Goal: Task Accomplishment & Management: Use online tool/utility

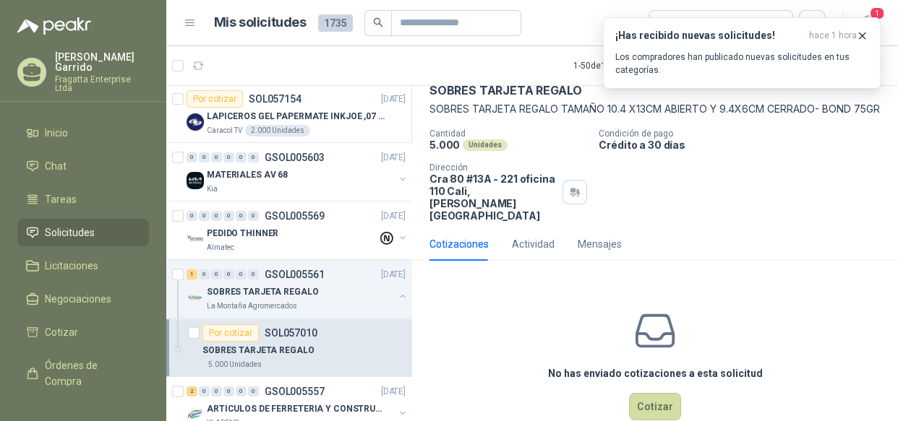
scroll to position [82, 0]
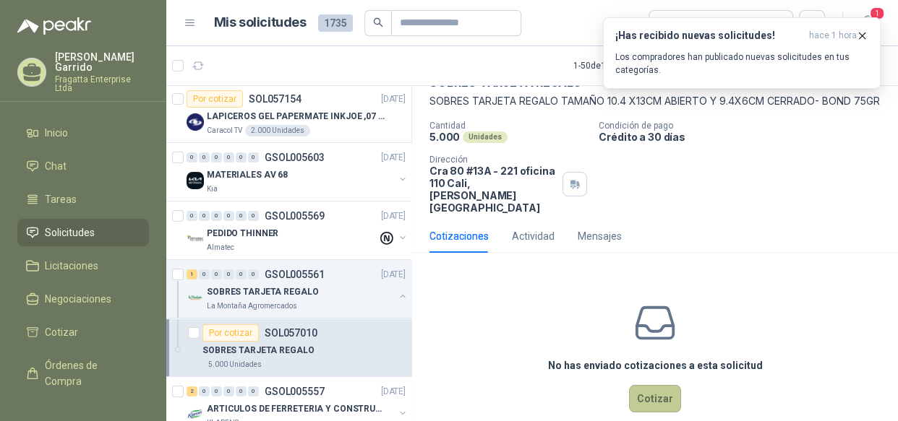
click at [648, 390] on button "Cotizar" at bounding box center [655, 398] width 52 height 27
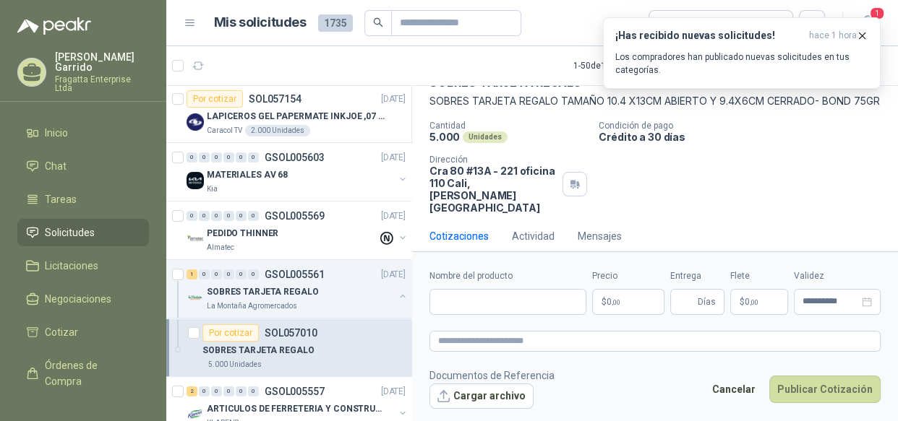
scroll to position [87, 0]
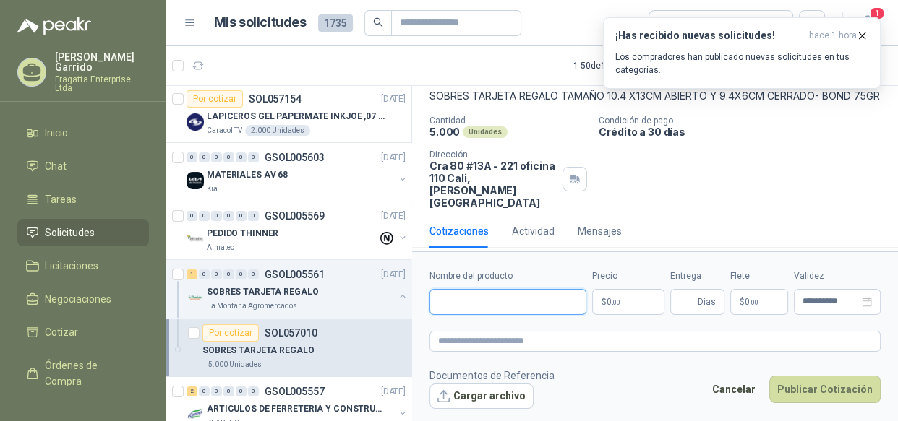
click at [499, 297] on input "Nombre del producto" at bounding box center [507, 302] width 157 height 26
drag, startPoint x: 477, startPoint y: 304, endPoint x: 405, endPoint y: 301, distance: 72.3
click at [405, 301] on div "Por cotizar SOL057200 [DATE] CINTA MAGIC CARD NEO SEGURIDAD PROVISER LTDA 1 Uni…" at bounding box center [531, 255] width 731 height 341
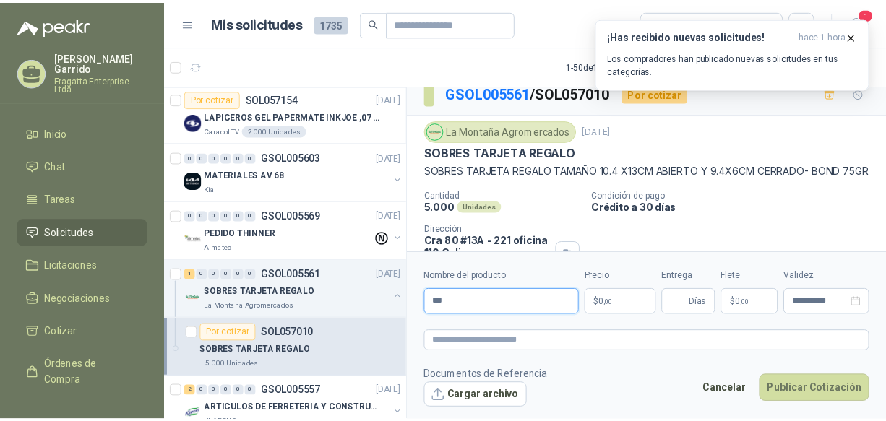
scroll to position [14, 0]
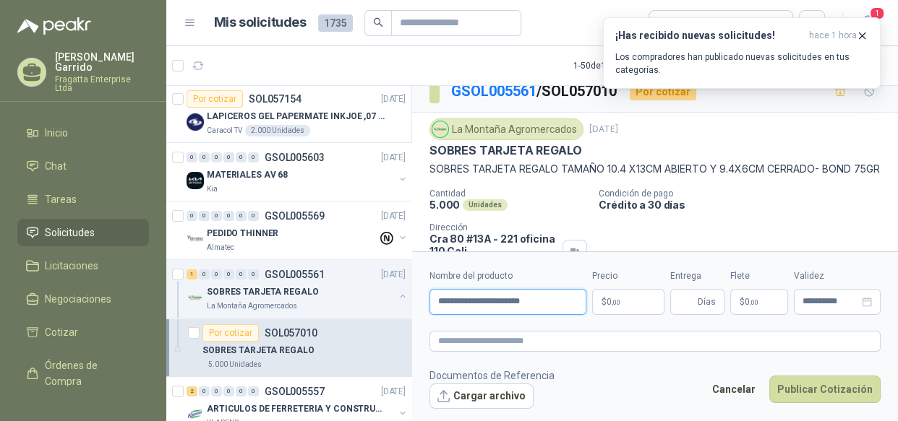
type input "**********"
click at [628, 303] on body "[PERSON_NAME] Enterprise Ltda Inicio Chat Tareas Solicitudes Licitaciones Negoc…" at bounding box center [449, 210] width 898 height 421
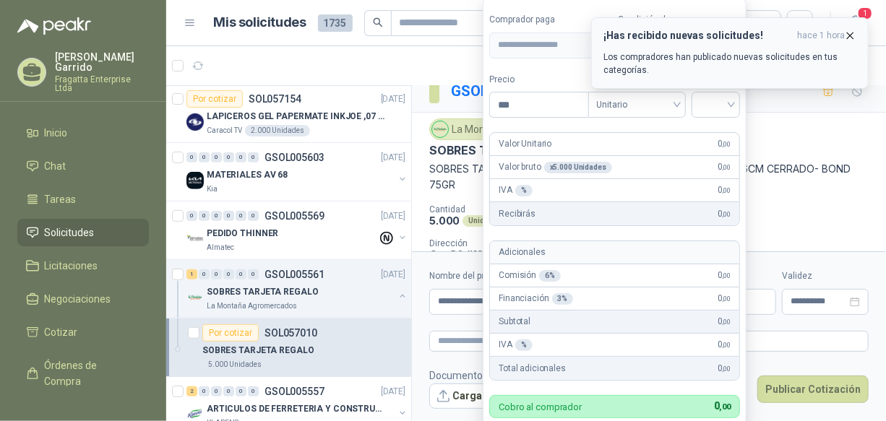
click at [851, 30] on icon "button" at bounding box center [850, 36] width 12 height 12
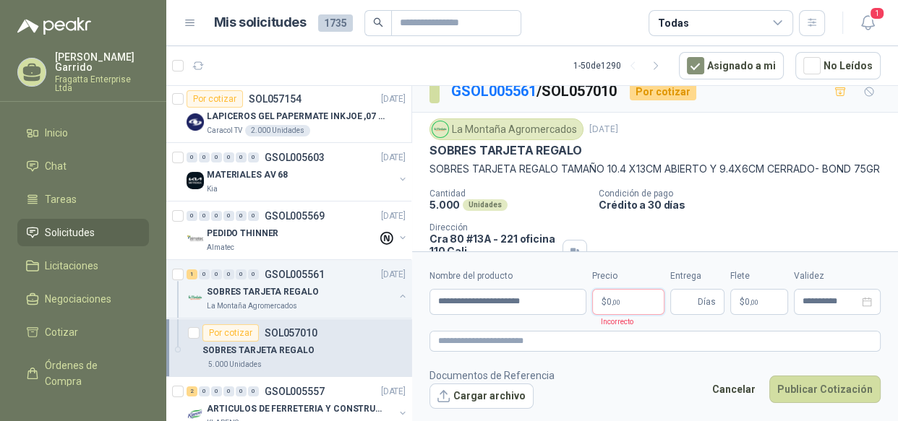
click at [640, 301] on p "$ 0 ,00" at bounding box center [628, 302] width 72 height 26
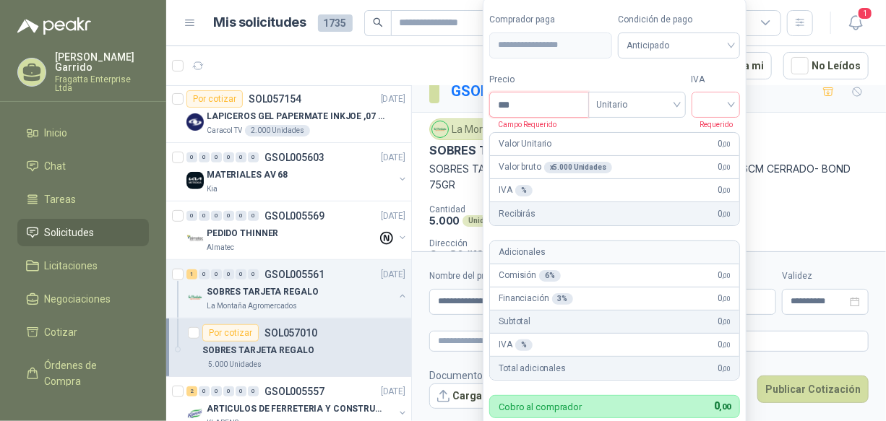
click at [523, 107] on input "***" at bounding box center [539, 105] width 98 height 25
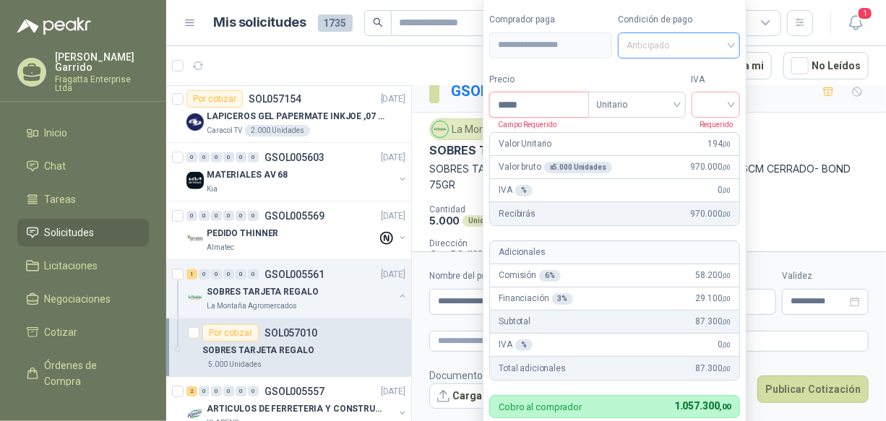
click at [715, 43] on span "Anticipado" at bounding box center [680, 46] width 106 height 22
type input "*****"
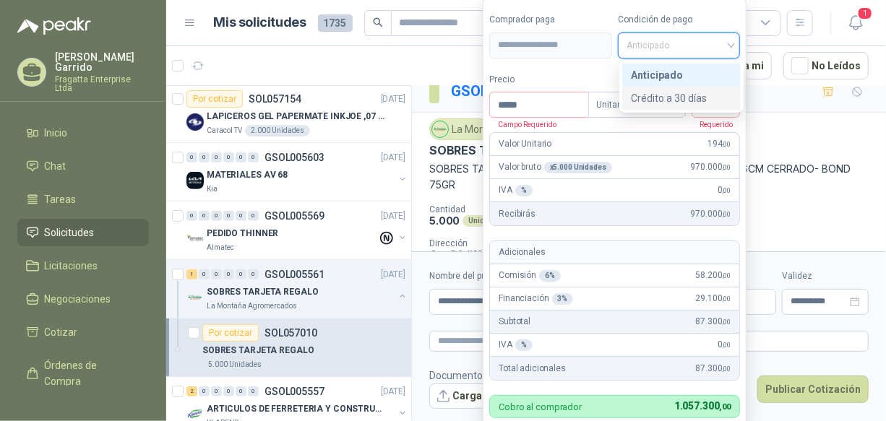
click at [684, 92] on div "Crédito a 30 días" at bounding box center [681, 98] width 101 height 16
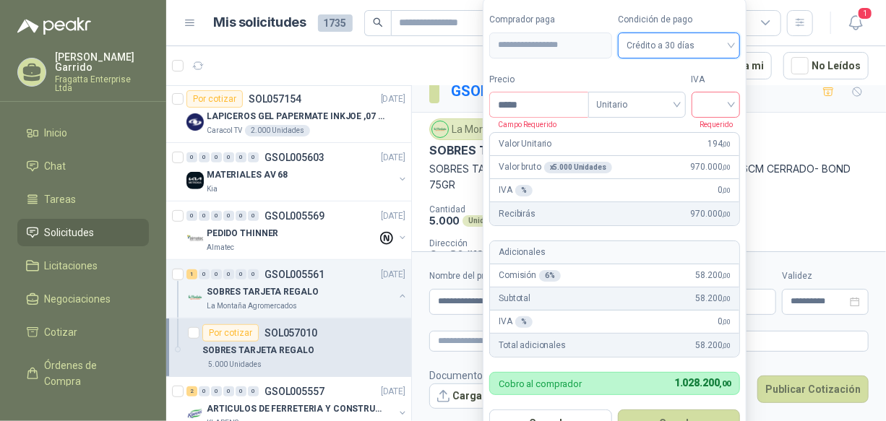
click at [729, 106] on input "search" at bounding box center [716, 104] width 32 height 22
click at [720, 133] on div "19%" at bounding box center [719, 135] width 27 height 16
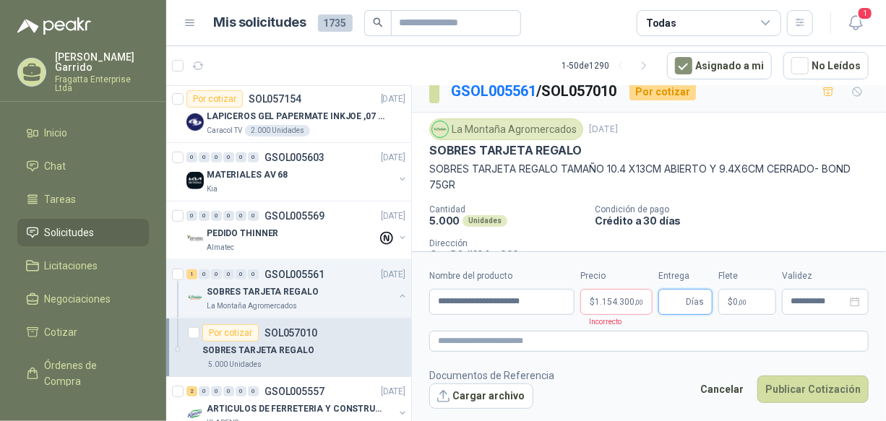
scroll to position [0, 0]
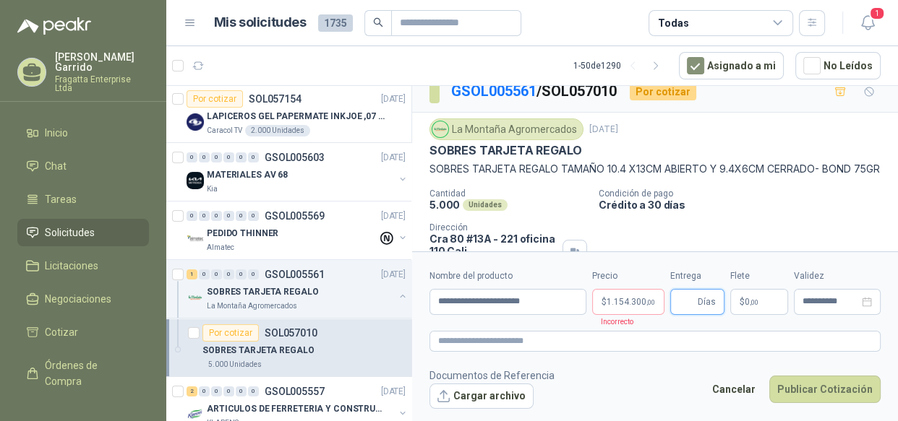
drag, startPoint x: 893, startPoint y: 132, endPoint x: 896, endPoint y: 174, distance: 42.0
click at [896, 181] on html "[PERSON_NAME] Enterprise Ltda Inicio Chat Tareas Solicitudes Licitaciones Negoc…" at bounding box center [449, 210] width 898 height 421
click at [627, 298] on span "1.154.300 ,00" at bounding box center [630, 302] width 48 height 9
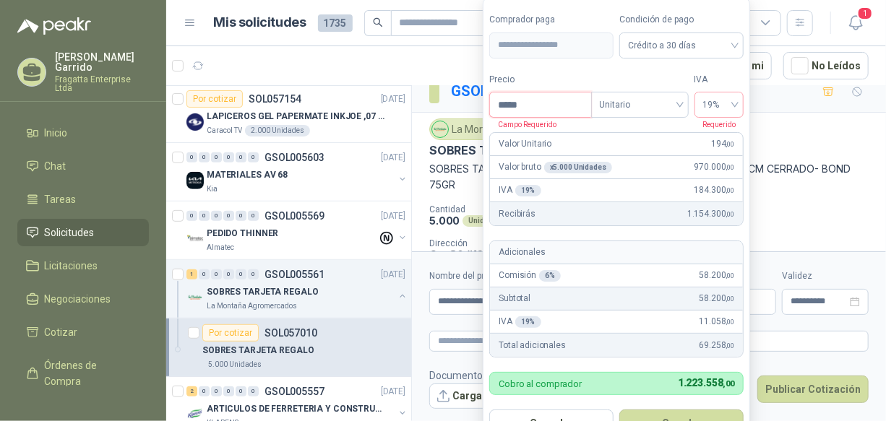
click at [545, 100] on input "*****" at bounding box center [540, 105] width 100 height 25
drag, startPoint x: 545, startPoint y: 111, endPoint x: 460, endPoint y: 95, distance: 85.9
click at [460, 95] on body "[PERSON_NAME] Enterprise Ltda Inicio Chat Tareas Solicitudes Licitaciones Negoc…" at bounding box center [443, 210] width 886 height 421
type input "*****"
click at [673, 105] on span "Unitario" at bounding box center [640, 105] width 80 height 22
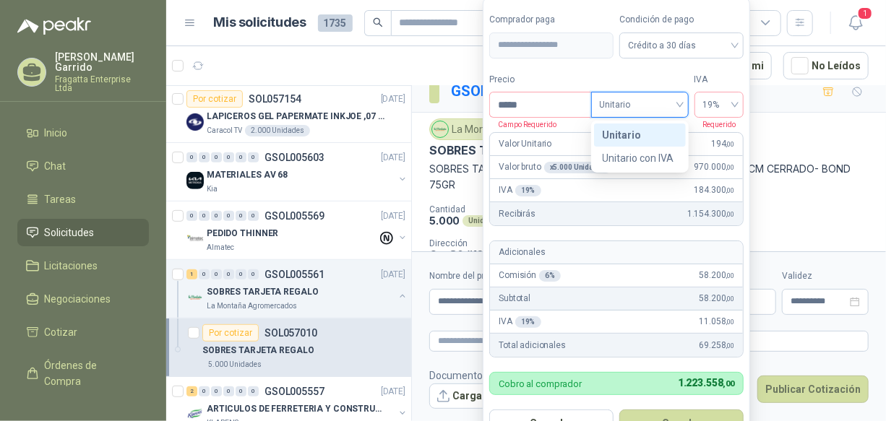
click at [673, 105] on span "Unitario" at bounding box center [640, 105] width 80 height 22
click at [720, 113] on span "19%" at bounding box center [719, 105] width 33 height 22
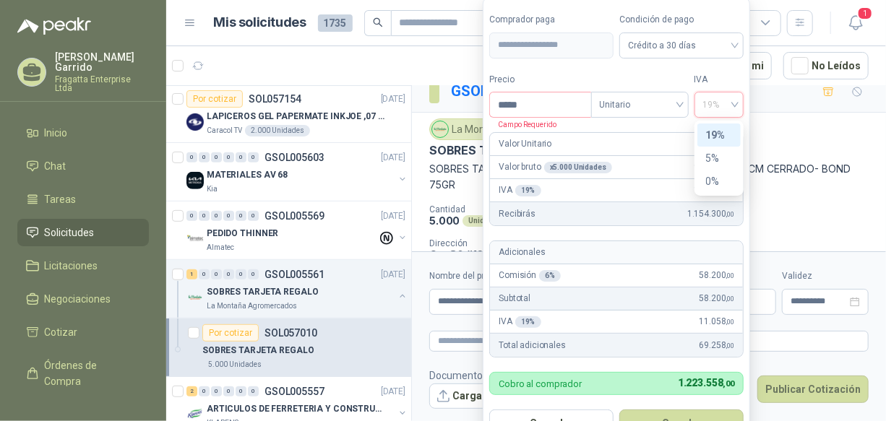
click at [716, 132] on div "19%" at bounding box center [719, 135] width 27 height 16
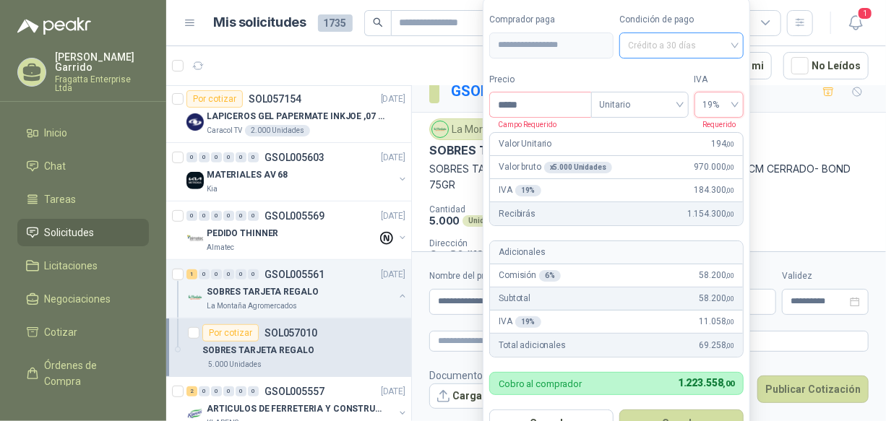
click at [679, 46] on span "Crédito a 30 días" at bounding box center [681, 46] width 107 height 22
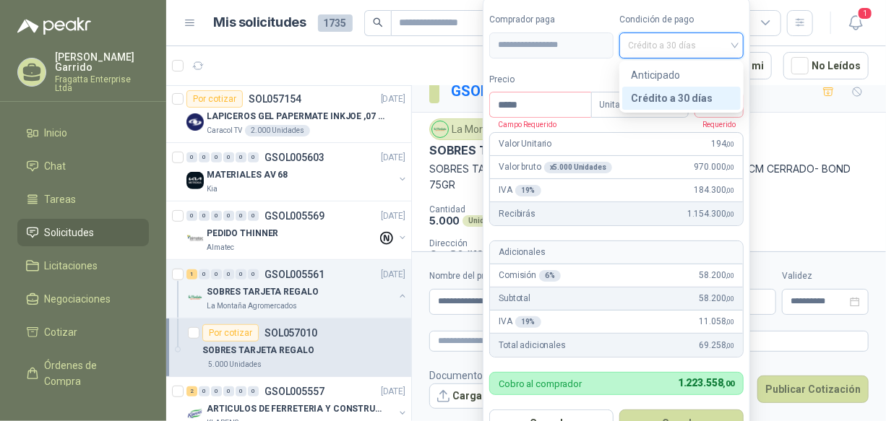
click at [671, 102] on div "Crédito a 30 días" at bounding box center [681, 98] width 101 height 16
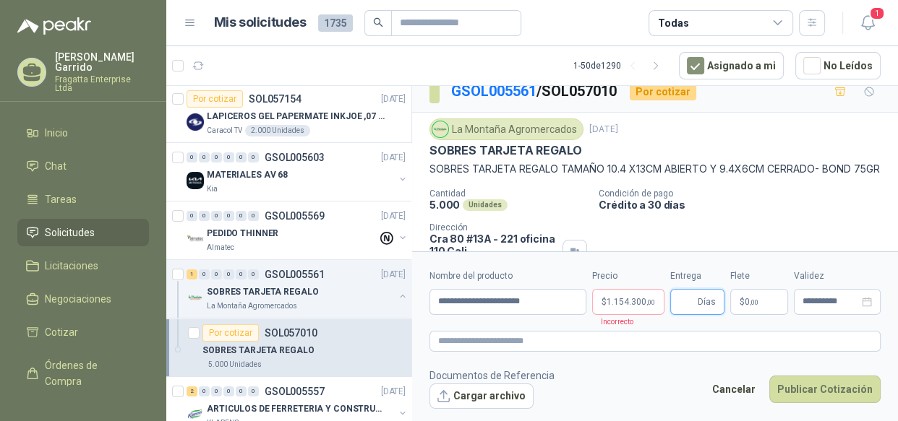
drag, startPoint x: 893, startPoint y: 150, endPoint x: 896, endPoint y: 189, distance: 39.2
click at [896, 189] on html "[PERSON_NAME] Enterprise Ltda Inicio Chat Tareas Solicitudes Licitaciones Negoc…" at bounding box center [449, 210] width 898 height 421
type input "*"
click at [833, 390] on button "Publicar Cotización" at bounding box center [824, 389] width 111 height 27
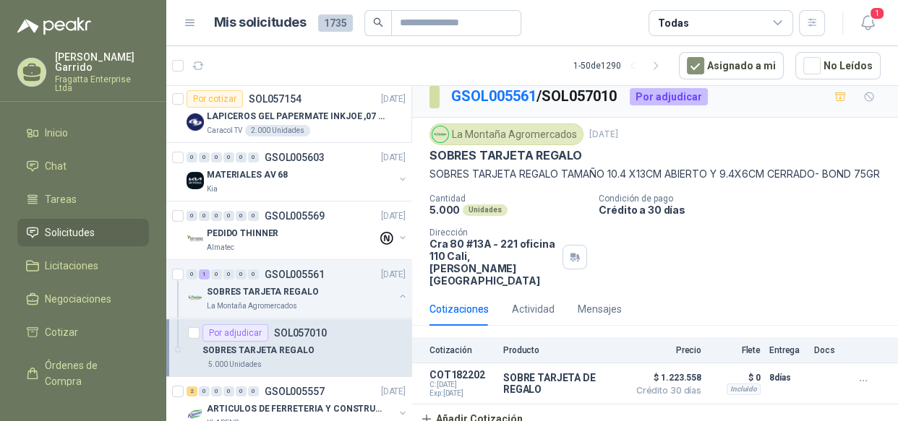
scroll to position [9, 0]
click at [780, 24] on icon at bounding box center [777, 23] width 13 height 13
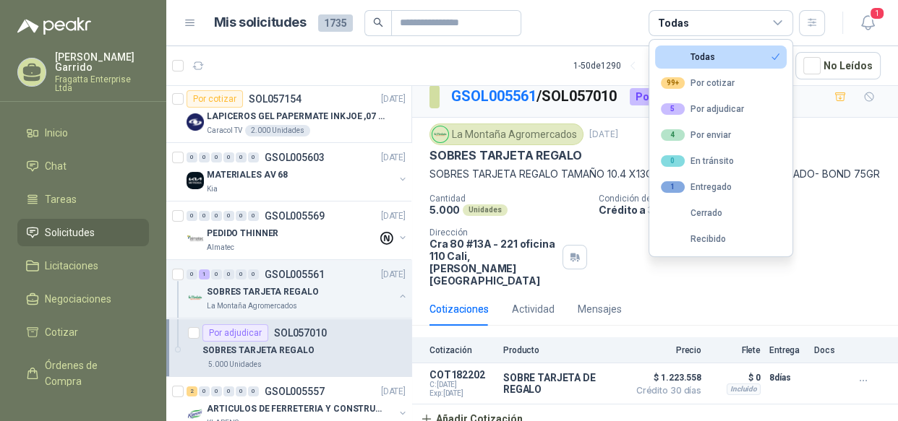
click at [780, 24] on icon at bounding box center [777, 23] width 13 height 13
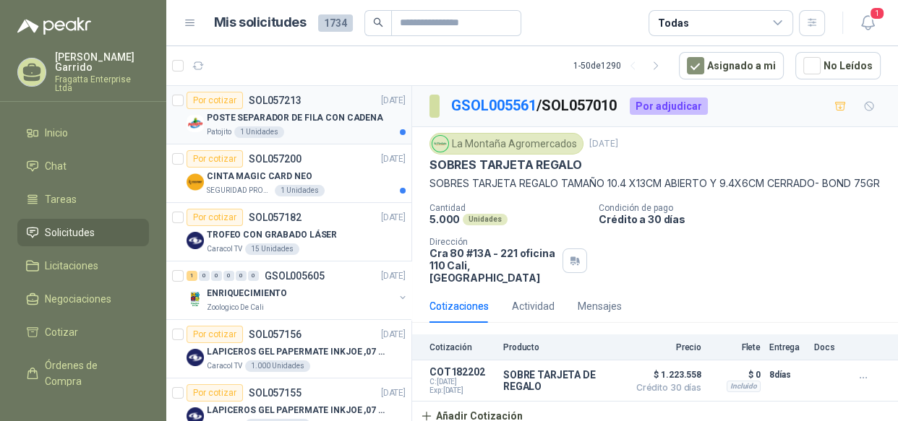
click at [332, 130] on div "Patojito 1 Unidades" at bounding box center [306, 132] width 199 height 12
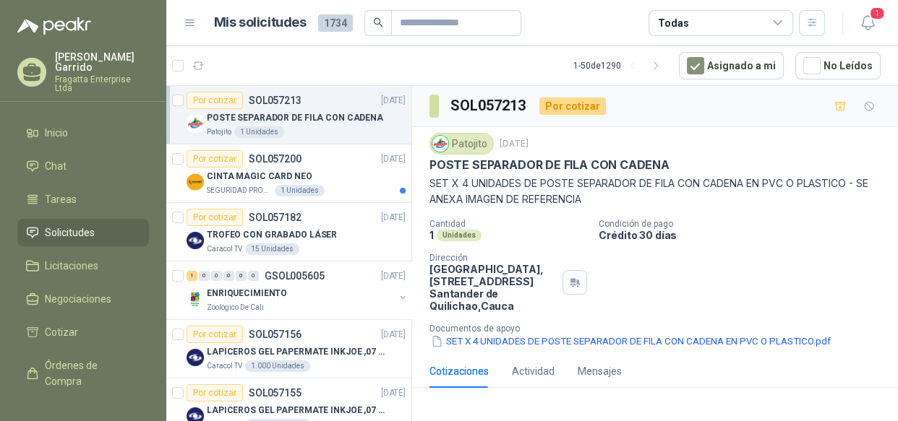
click at [781, 21] on icon at bounding box center [777, 23] width 13 height 13
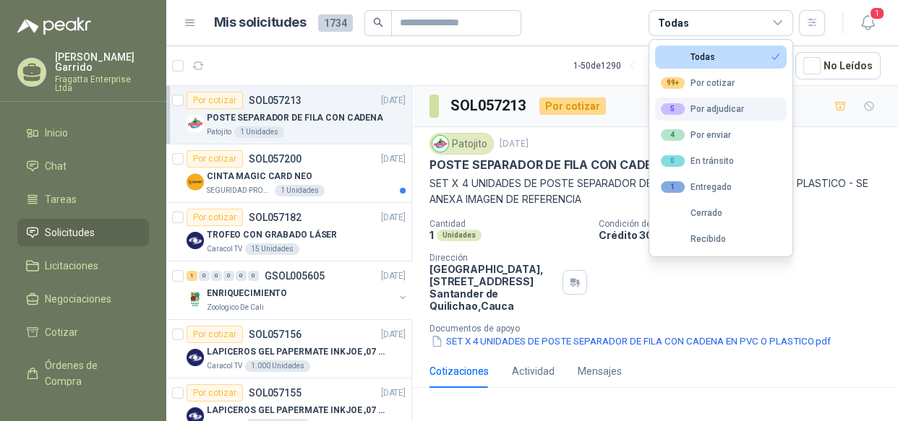
click at [713, 103] on div "5 Por adjudicar" at bounding box center [702, 109] width 83 height 12
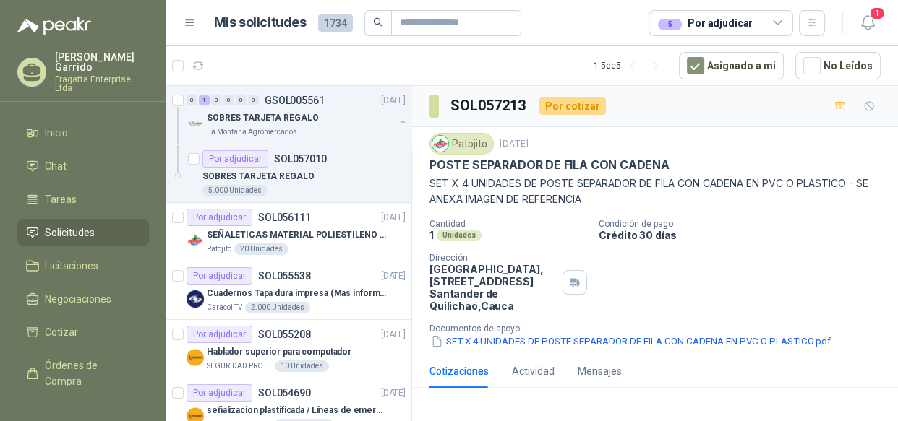
click at [728, 22] on div "5 Por adjudicar" at bounding box center [705, 23] width 95 height 16
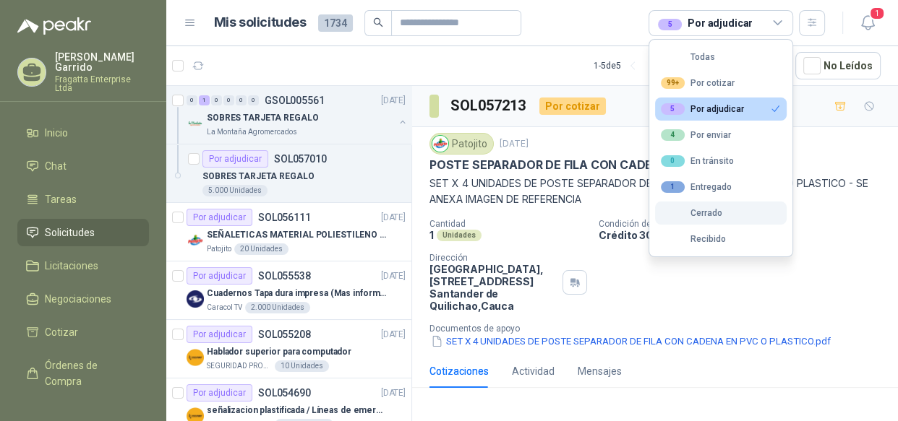
click at [716, 210] on div "Cerrado" at bounding box center [691, 213] width 61 height 10
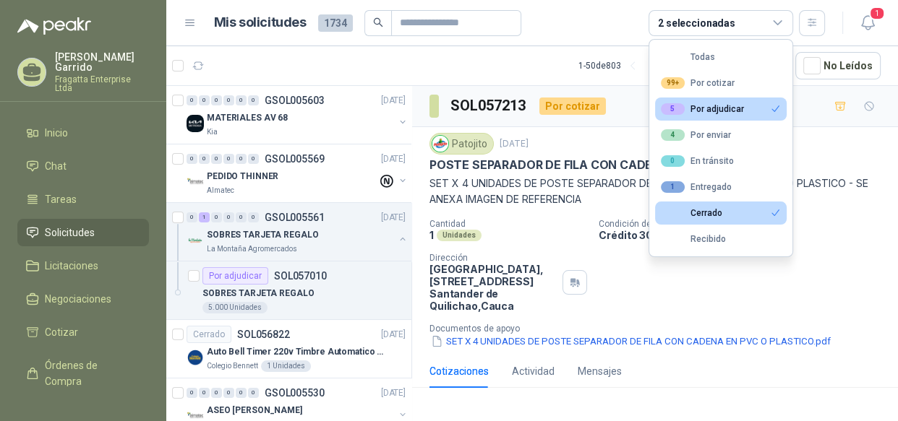
click at [756, 105] on button "5 Por adjudicar" at bounding box center [721, 109] width 132 height 23
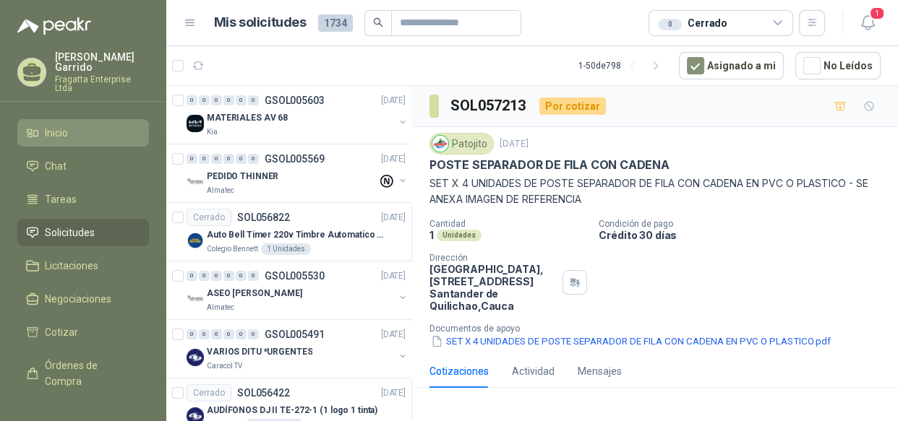
click at [77, 125] on li "Inicio" at bounding box center [83, 133] width 114 height 16
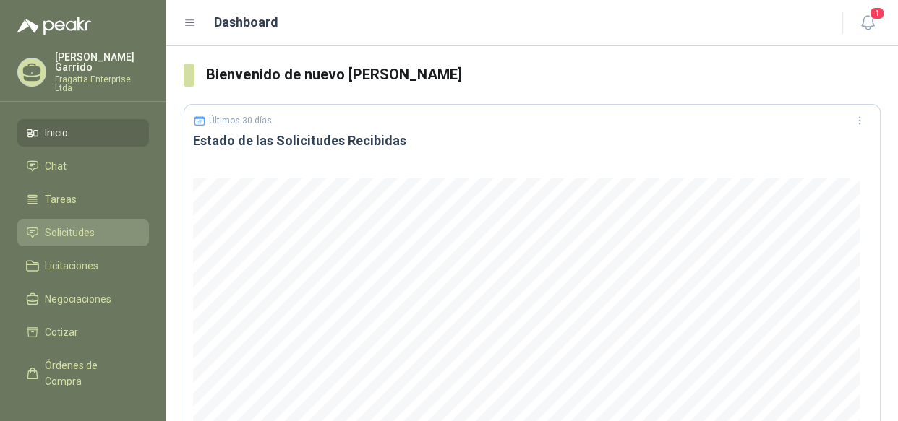
click at [76, 225] on span "Solicitudes" at bounding box center [70, 233] width 50 height 16
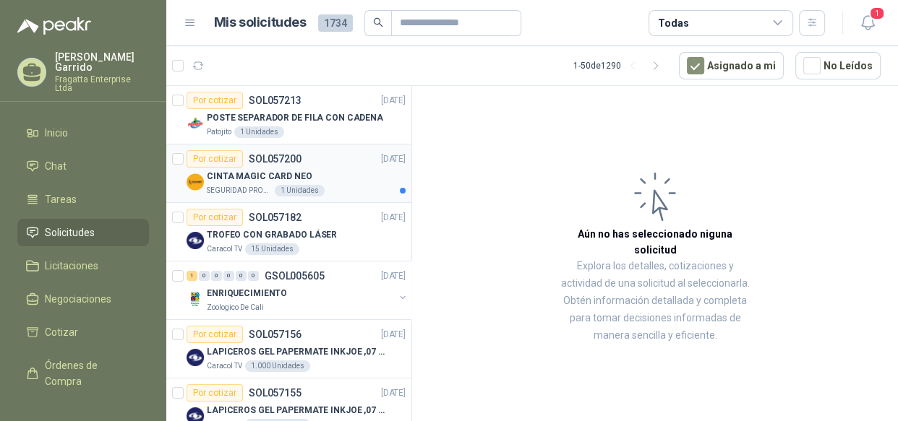
click at [346, 177] on div "CINTA MAGIC CARD NEO" at bounding box center [306, 176] width 199 height 17
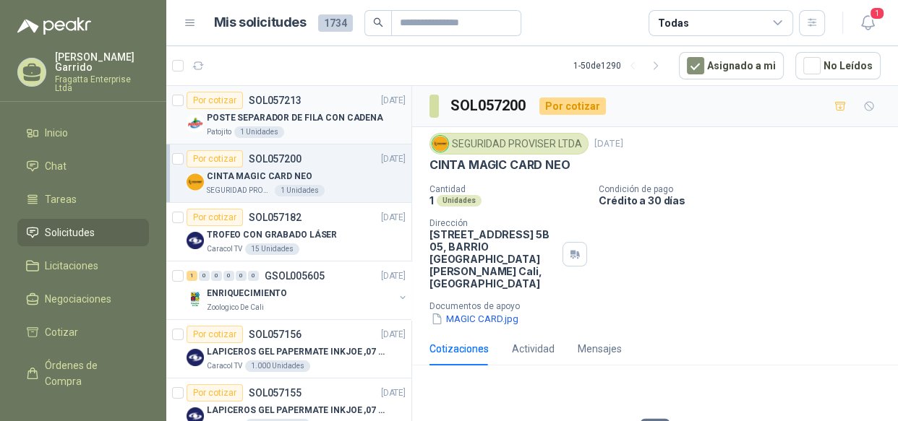
click at [359, 129] on div "Patojito 1 Unidades" at bounding box center [306, 132] width 199 height 12
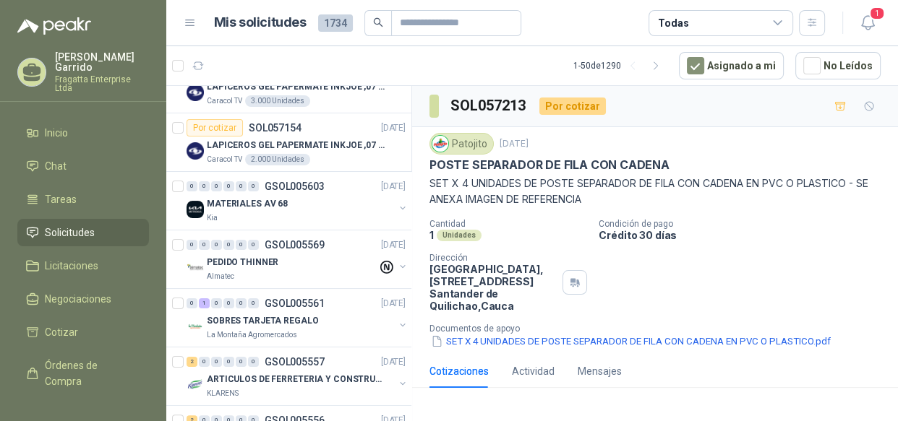
scroll to position [335, 0]
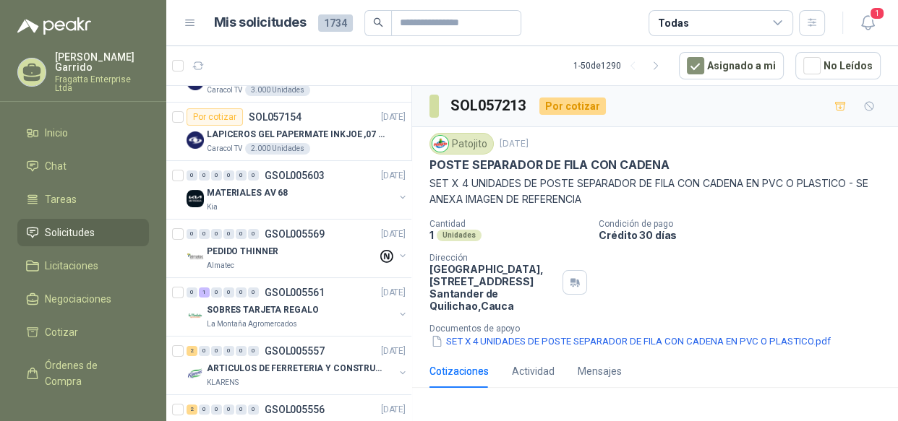
click at [783, 22] on div "Todas" at bounding box center [720, 23] width 145 height 26
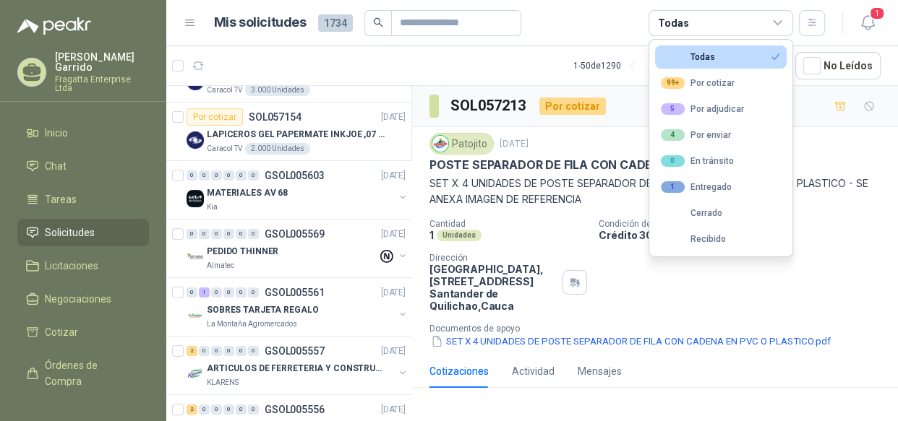
click at [783, 22] on div "Todas" at bounding box center [720, 23] width 145 height 26
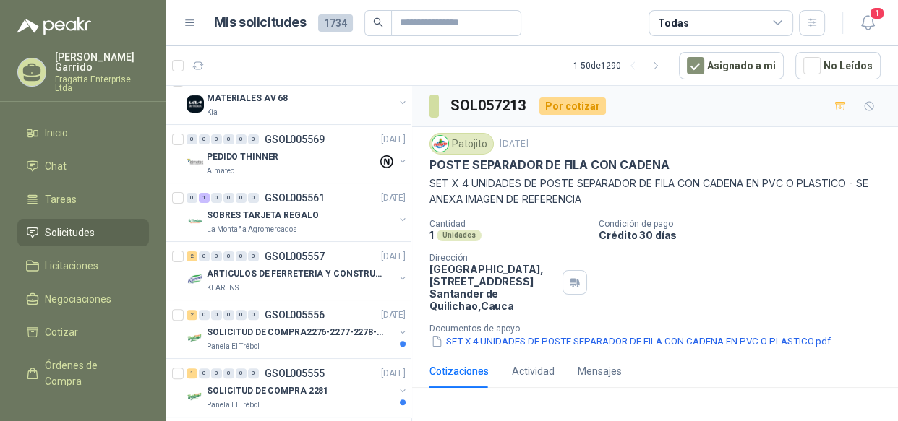
scroll to position [483, 0]
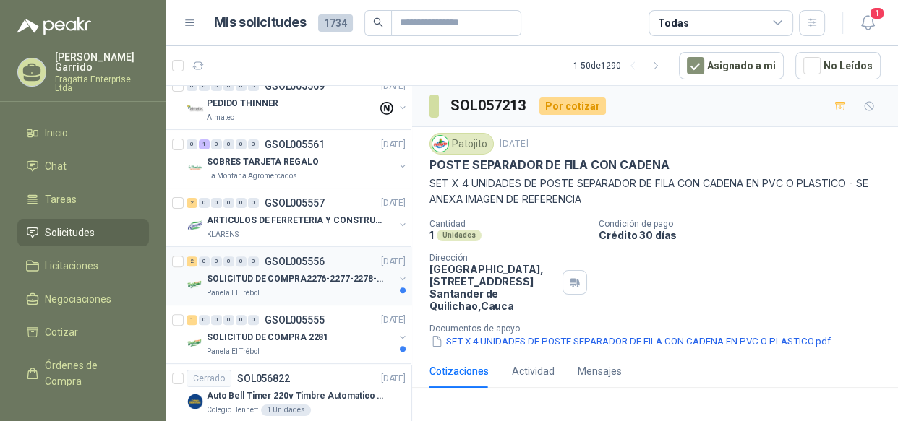
click at [317, 284] on div "SOLICITUD DE COMPRA2276-2277-2278-2284-2285-" at bounding box center [300, 278] width 187 height 17
